Goal: Information Seeking & Learning: Learn about a topic

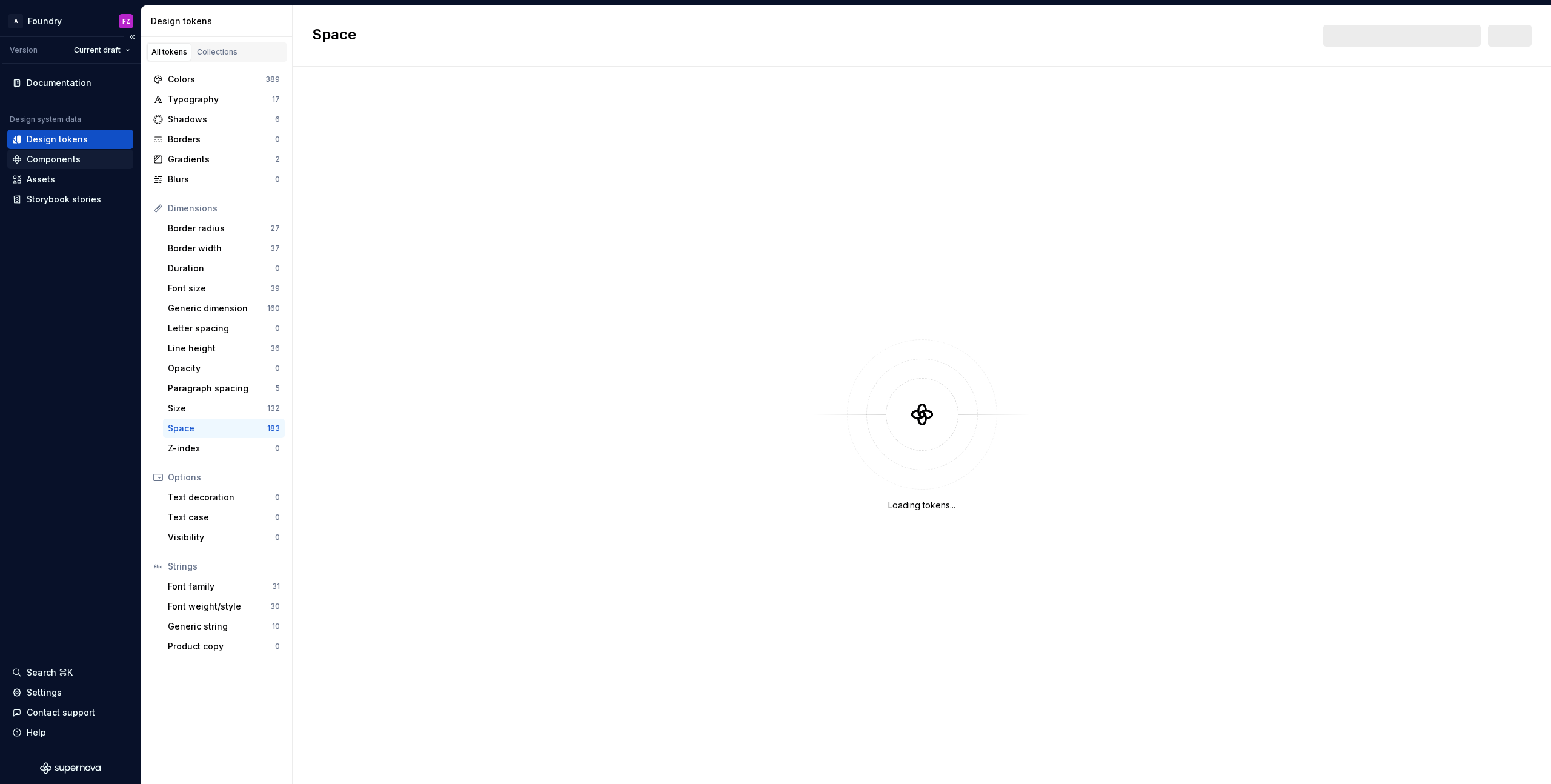
click at [79, 160] on div "Components" at bounding box center [70, 159] width 117 height 12
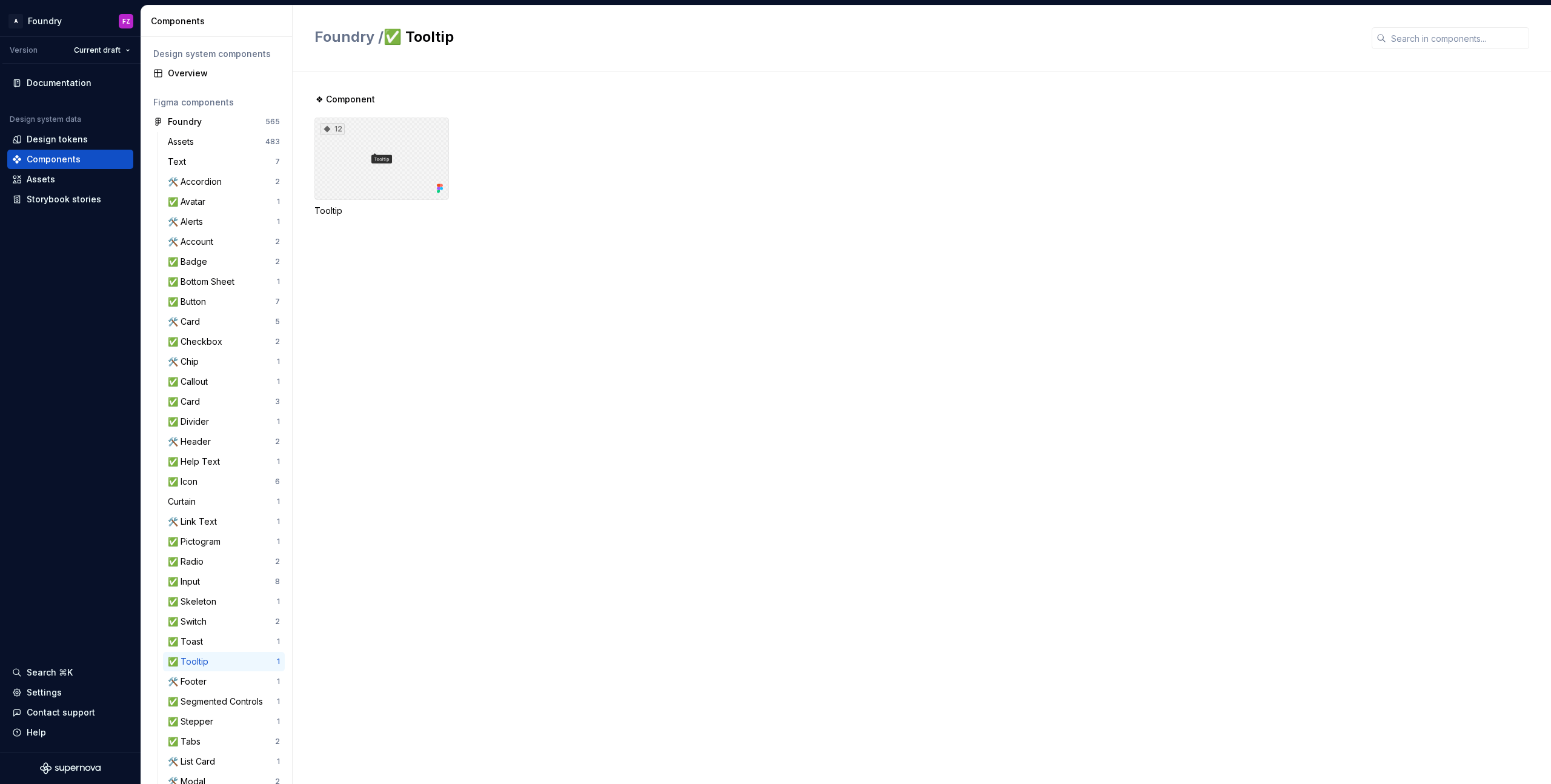
click at [389, 133] on div "12" at bounding box center [381, 158] width 134 height 83
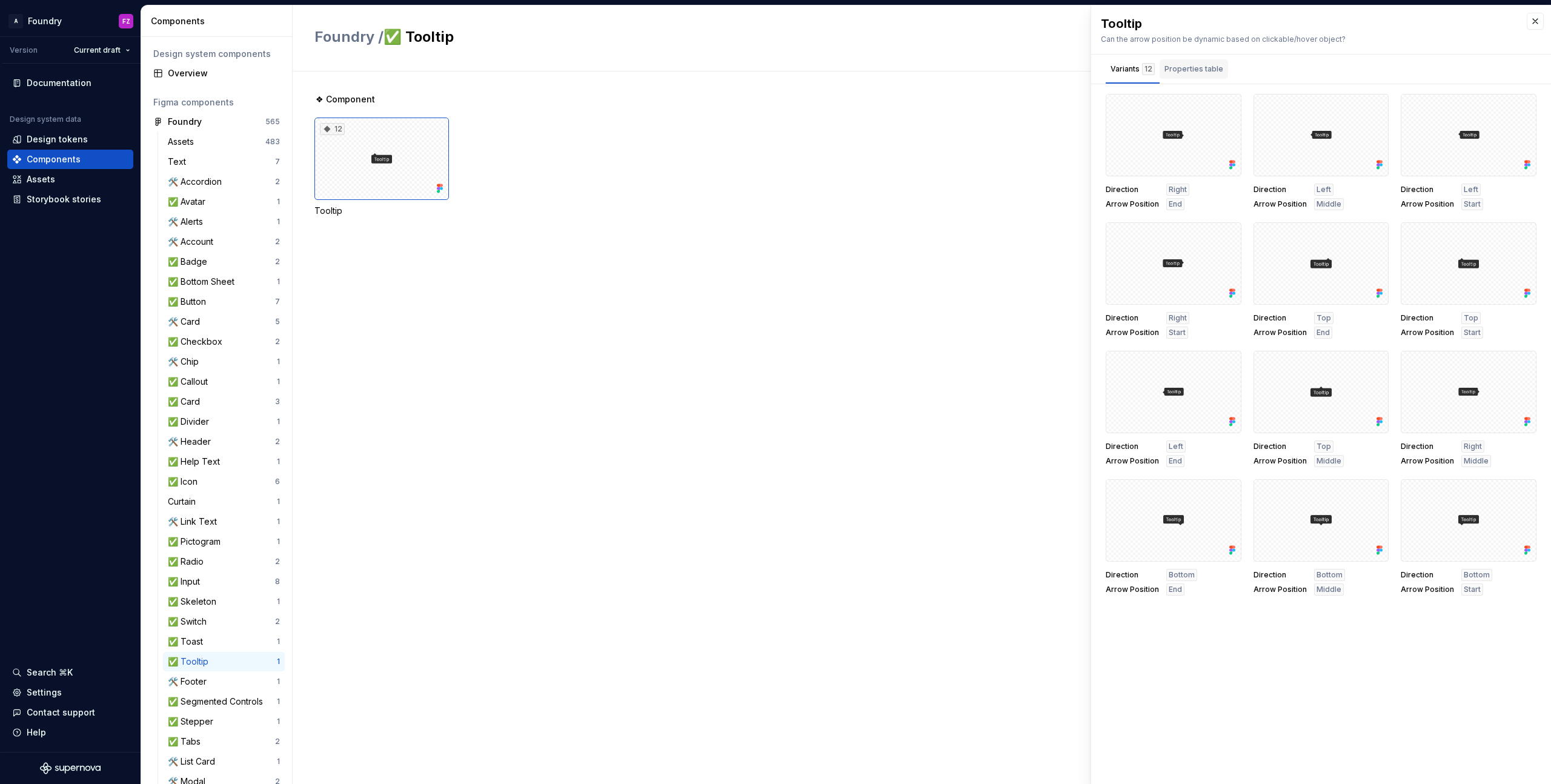
click at [1176, 65] on div "Properties table" at bounding box center [1193, 68] width 59 height 12
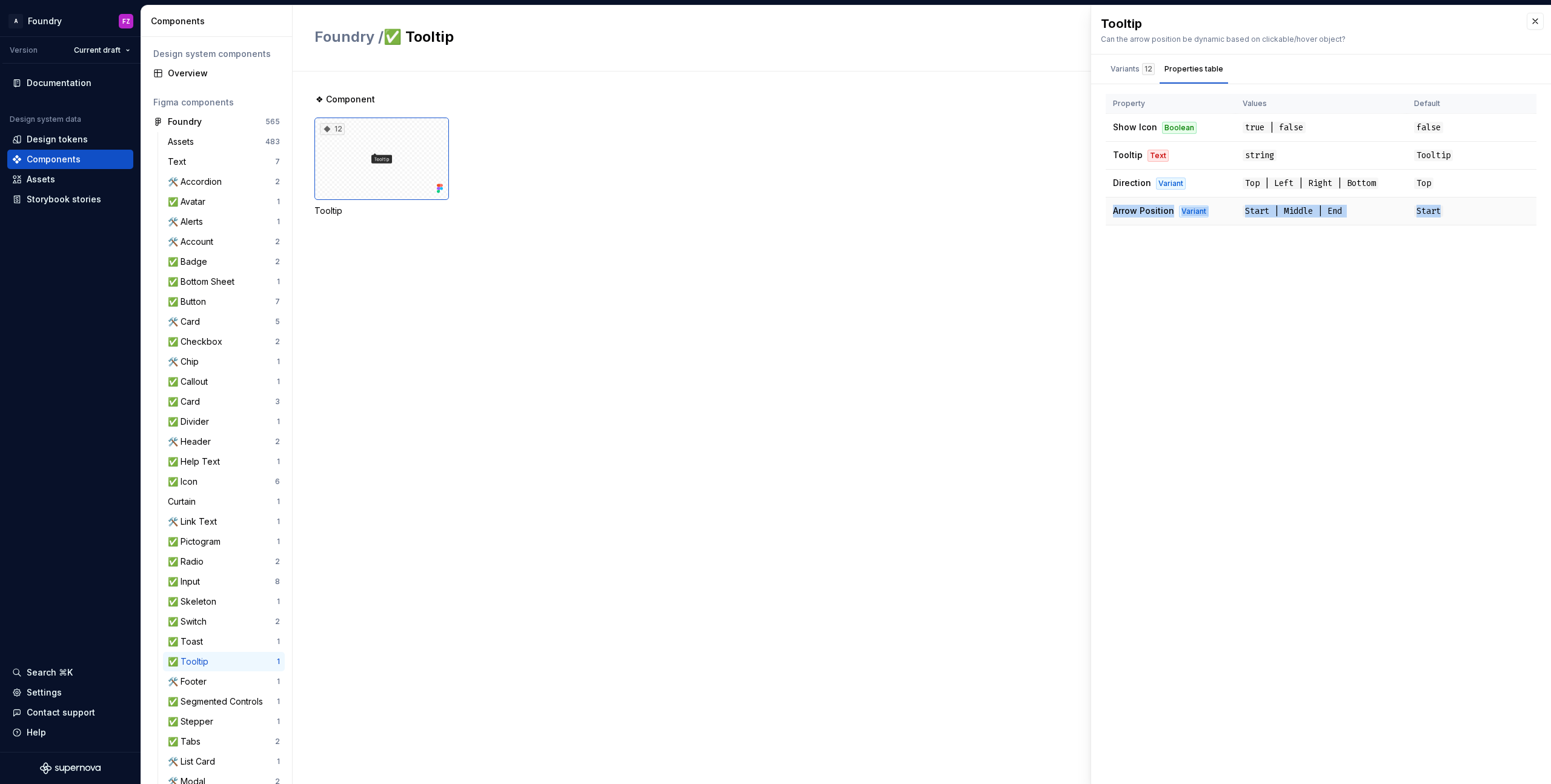
drag, startPoint x: 1438, startPoint y: 211, endPoint x: 1419, endPoint y: 202, distance: 21.0
click at [1409, 189] on tbody "Show Icon Boolean true | false false Tooltip Text string Tooltip Direction Vari…" at bounding box center [1321, 169] width 431 height 112
click at [1471, 235] on div "Tooltip Can the arrow position be dynamic based on clickable/hover object? Vari…" at bounding box center [1321, 394] width 460 height 778
drag, startPoint x: 1443, startPoint y: 157, endPoint x: 1414, endPoint y: 154, distance: 29.2
click at [1410, 153] on td "Tooltip" at bounding box center [1471, 155] width 129 height 28
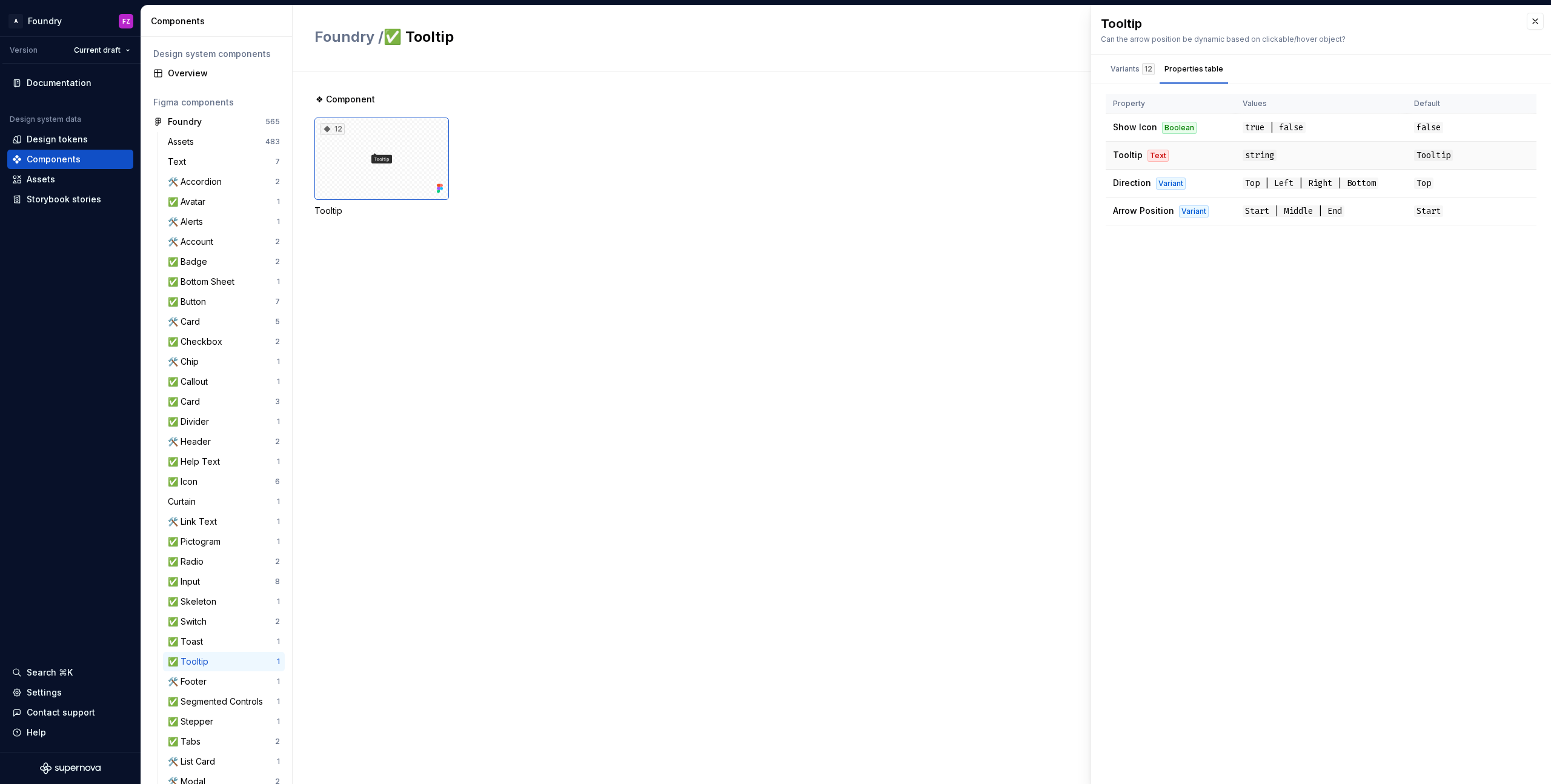
click at [1461, 155] on td "Tooltip" at bounding box center [1471, 155] width 129 height 28
drag, startPoint x: 1422, startPoint y: 153, endPoint x: 1407, endPoint y: 151, distance: 15.1
click at [1407, 151] on td "Tooltip" at bounding box center [1471, 155] width 129 height 28
click at [1454, 155] on td "Tooltip" at bounding box center [1471, 155] width 129 height 28
